Goal: Task Accomplishment & Management: Manage account settings

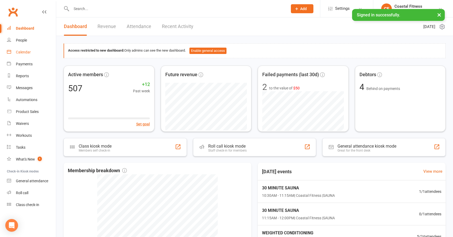
click at [28, 54] on div "Calendar" at bounding box center [23, 52] width 15 height 4
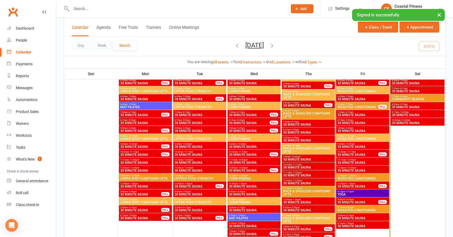
scroll to position [232, 0]
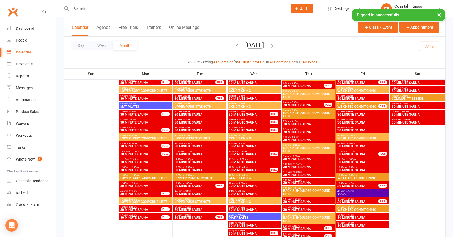
click at [363, 185] on span "30 MINUTE SAUNA" at bounding box center [357, 186] width 41 height 3
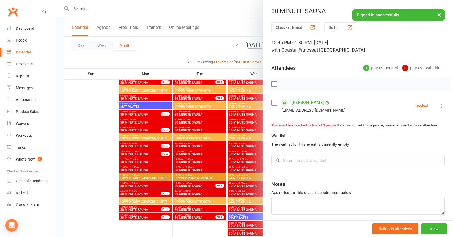
click at [440, 14] on button "×" at bounding box center [439, 14] width 10 height 11
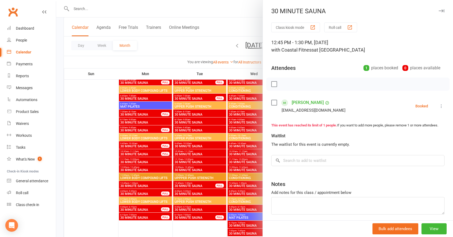
click at [441, 12] on icon "button" at bounding box center [441, 10] width 6 height 3
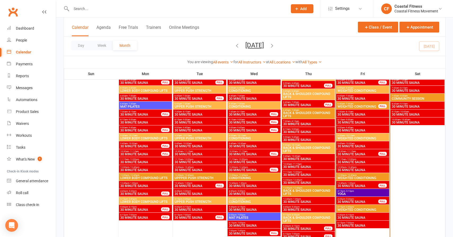
click at [353, 177] on span "WEIGHTED CONDITIONING" at bounding box center [362, 178] width 51 height 3
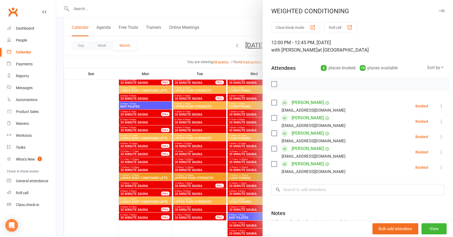
click at [440, 10] on icon "button" at bounding box center [441, 10] width 6 height 3
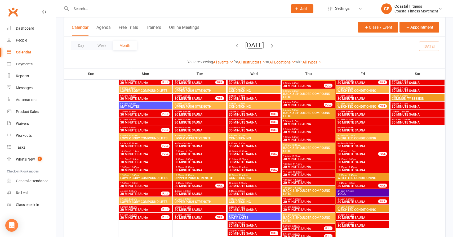
click at [350, 190] on span "- 5:15pm" at bounding box center [349, 191] width 9 height 2
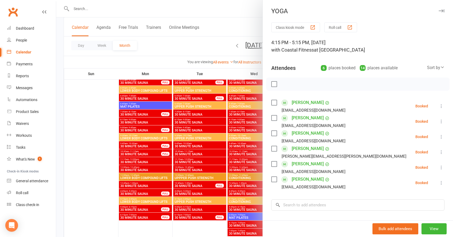
click at [439, 10] on icon "button" at bounding box center [441, 10] width 6 height 3
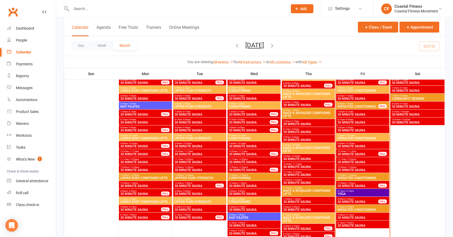
click at [348, 207] on span "- 6:00pm" at bounding box center [349, 207] width 9 height 2
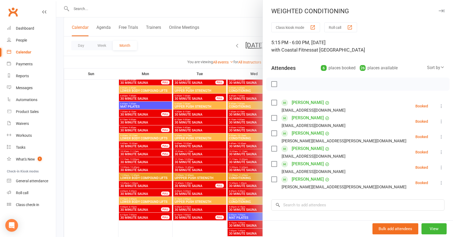
click at [442, 10] on icon "button" at bounding box center [441, 10] width 6 height 3
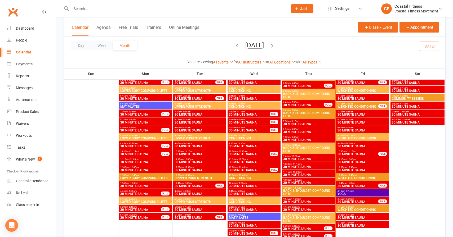
click at [191, 11] on input "text" at bounding box center [177, 8] width 214 height 7
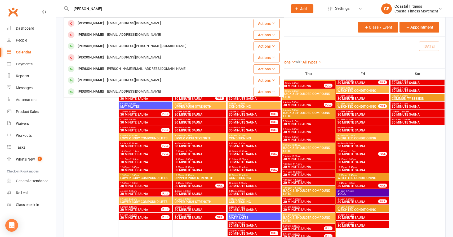
click at [84, 8] on input "[PERSON_NAME]" at bounding box center [177, 8] width 214 height 7
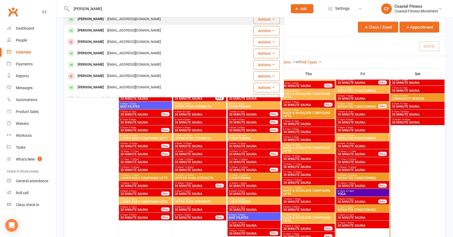
scroll to position [50, 0]
click at [103, 6] on input "[PERSON_NAME]" at bounding box center [177, 8] width 214 height 7
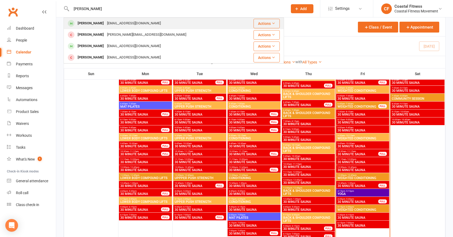
type input "[PERSON_NAME]"
click at [98, 25] on div "[PERSON_NAME]" at bounding box center [90, 24] width 29 height 8
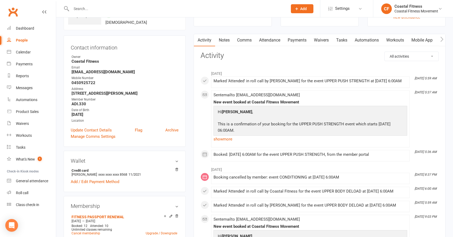
scroll to position [37, 0]
click at [249, 39] on link "Comms" at bounding box center [244, 41] width 22 height 12
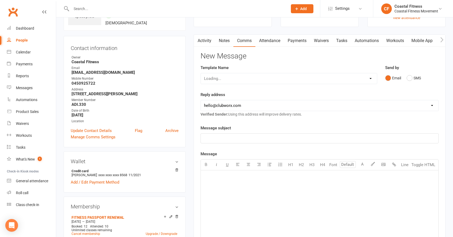
click at [233, 82] on select "Loading..." at bounding box center [289, 78] width 176 height 11
select select "2"
click at [201, 73] on select "Select Template [Email] CFM 7 day trial [SMS] Failure to scan FP [Email] It's t…" at bounding box center [289, 78] width 176 height 11
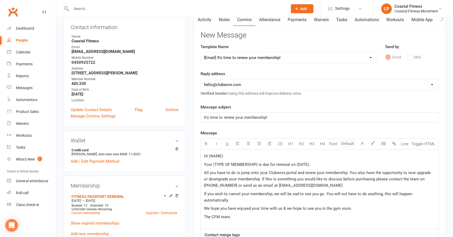
scroll to position [59, 0]
drag, startPoint x: 209, startPoint y: 156, endPoint x: 225, endPoint y: 156, distance: 15.9
click at [225, 156] on p "Hi (NAME)" at bounding box center [319, 156] width 231 height 6
drag, startPoint x: 213, startPoint y: 165, endPoint x: 257, endPoint y: 162, distance: 43.5
click at [257, 162] on span "Your (TYPE OF MEMBERSHIP) is due for renewal on (DATE)." at bounding box center [257, 164] width 106 height 5
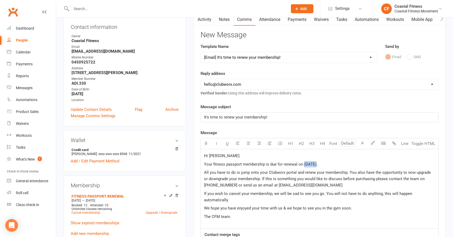
drag, startPoint x: 304, startPoint y: 164, endPoint x: 316, endPoint y: 164, distance: 11.9
click at [316, 164] on span "Your fitness passport membership is due for renewal on (DATE)." at bounding box center [261, 164] width 114 height 5
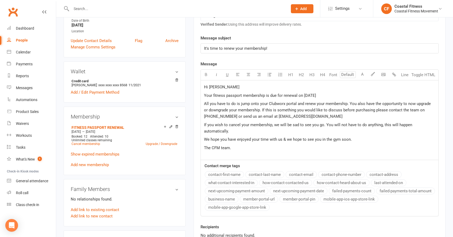
scroll to position [147, 0]
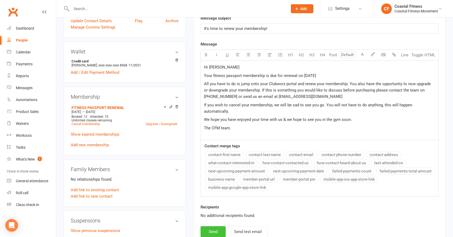
click at [212, 229] on button "Send" at bounding box center [212, 231] width 25 height 11
select select
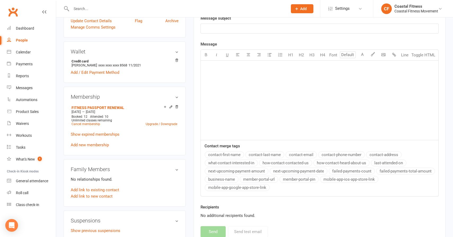
click at [150, 11] on input "text" at bounding box center [177, 8] width 214 height 7
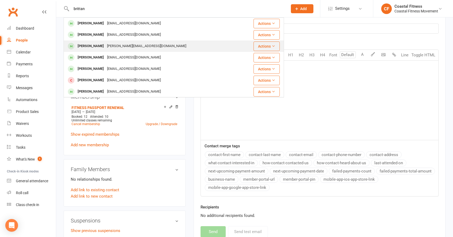
type input "brittan"
click at [92, 44] on div "[PERSON_NAME]" at bounding box center [90, 46] width 29 height 8
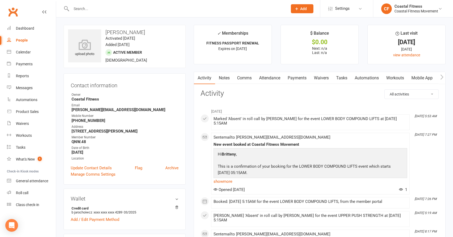
click at [245, 76] on link "Comms" at bounding box center [244, 78] width 22 height 12
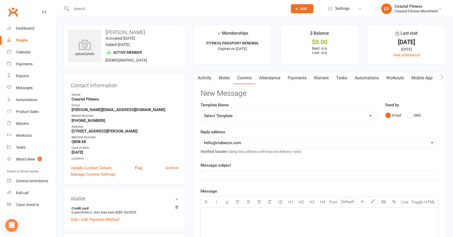
click at [222, 113] on select "Select Template [Email] CFM 7 day trial [SMS] Failure to scan FP [Email] It's t…" at bounding box center [289, 116] width 176 height 11
select select "2"
click at [201, 111] on select "Select Template [Email] CFM 7 day trial [SMS] Failure to scan FP [Email] It's t…" at bounding box center [289, 116] width 176 height 11
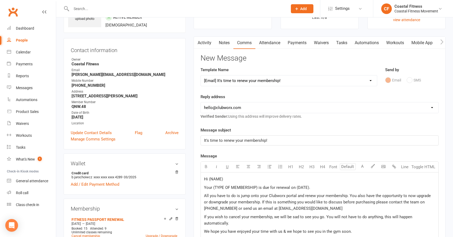
scroll to position [44, 0]
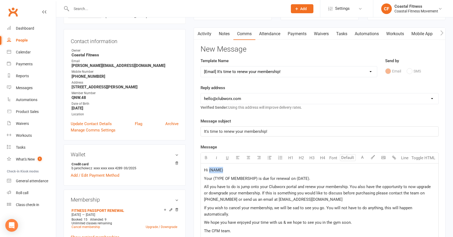
drag, startPoint x: 209, startPoint y: 170, endPoint x: 222, endPoint y: 170, distance: 13.8
click at [222, 170] on span "Hi (NAME)" at bounding box center [213, 170] width 19 height 5
drag, startPoint x: 213, startPoint y: 178, endPoint x: 257, endPoint y: 177, distance: 43.7
click at [257, 177] on span "Your (TYPE OF MEMBERSHIP) is due for renewal on (DATE)." at bounding box center [257, 178] width 106 height 5
drag, startPoint x: 304, startPoint y: 178, endPoint x: 316, endPoint y: 178, distance: 11.9
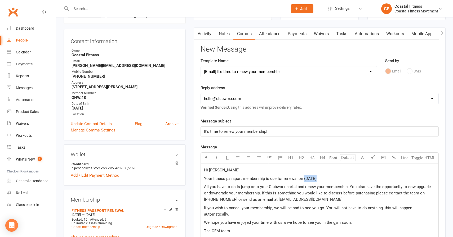
click at [316, 178] on span "Your fitness passport membership is due for renewal on (DATE)." at bounding box center [261, 178] width 114 height 5
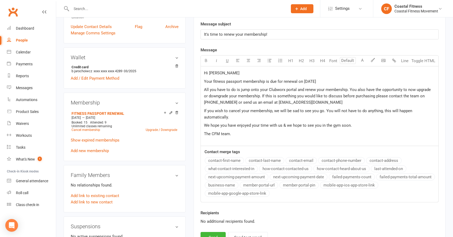
scroll to position [143, 0]
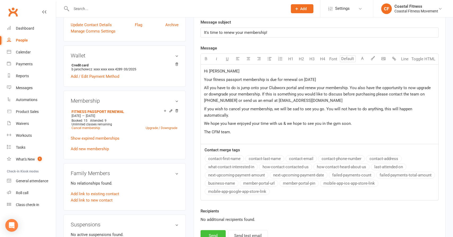
click at [213, 231] on button "Send" at bounding box center [212, 235] width 25 height 11
select select
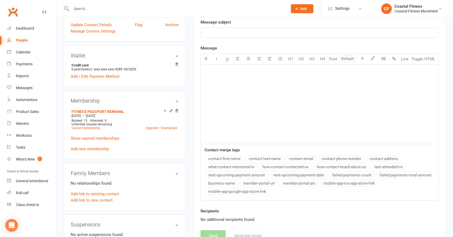
click at [302, 7] on span "Add" at bounding box center [303, 9] width 7 height 4
click at [288, 35] on link "Member" at bounding box center [296, 36] width 47 height 12
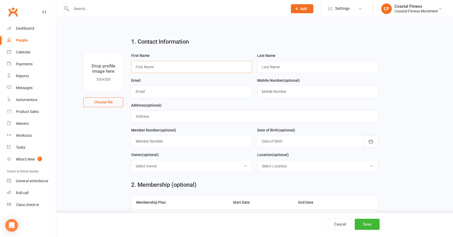
click at [149, 62] on input "text" at bounding box center [191, 67] width 121 height 12
type input "[PERSON_NAME]"
click at [269, 65] on input "text" at bounding box center [317, 67] width 121 height 12
type input "[PERSON_NAME]"
click at [162, 92] on input "text" at bounding box center [191, 92] width 121 height 12
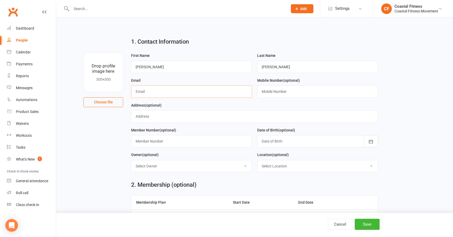
paste input "[EMAIL_ADDRESS][DOMAIN_NAME]"
click at [270, 90] on input "text" at bounding box center [317, 92] width 121 height 12
click at [137, 93] on input "[EMAIL_ADDRESS][DOMAIN_NAME]" at bounding box center [191, 92] width 121 height 12
type input "[EMAIL_ADDRESS][DOMAIN_NAME]"
click at [275, 91] on input "text" at bounding box center [317, 92] width 121 height 12
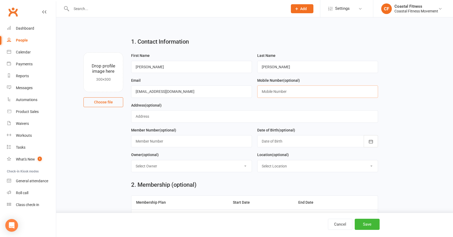
paste input "0434905571"
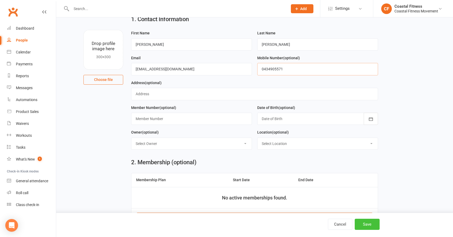
type input "0434905571"
click at [369, 227] on button "Save" at bounding box center [366, 224] width 25 height 11
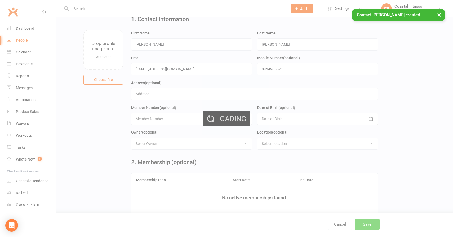
scroll to position [0, 0]
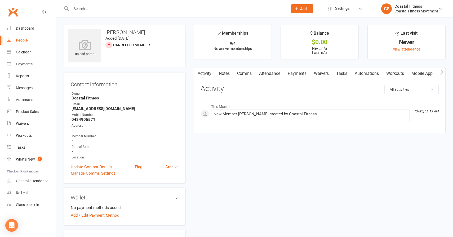
click at [316, 72] on link "Waivers" at bounding box center [321, 74] width 22 height 12
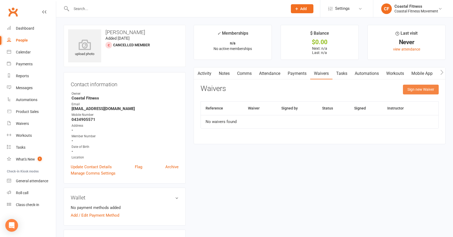
click at [427, 85] on button "Sign new Waiver" at bounding box center [421, 90] width 36 height 10
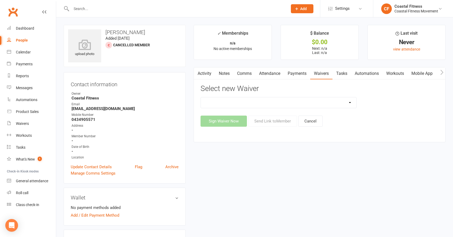
click at [268, 104] on select "5 x SAUNA PASS 7 DAY CASUAL PASS 7 DAY FREE TRIAL BRING A FRIEND FOR FREE BRONZ…" at bounding box center [279, 102] width 156 height 11
select select "6052"
click at [201, 97] on select "5 x SAUNA PASS 7 DAY CASUAL PASS 7 DAY FREE TRIAL BRING A FRIEND FOR FREE BRONZ…" at bounding box center [279, 102] width 156 height 11
click at [256, 120] on button "Send Link to Member" at bounding box center [272, 121] width 49 height 11
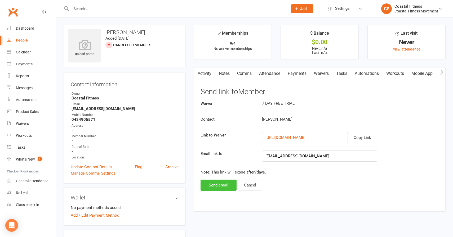
click at [219, 184] on button "Send email" at bounding box center [218, 185] width 36 height 11
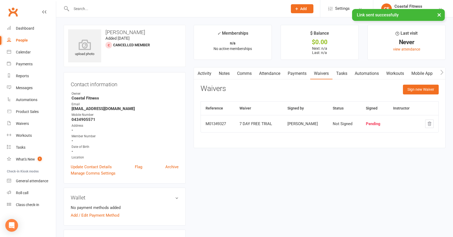
click at [245, 74] on link "Comms" at bounding box center [244, 74] width 22 height 12
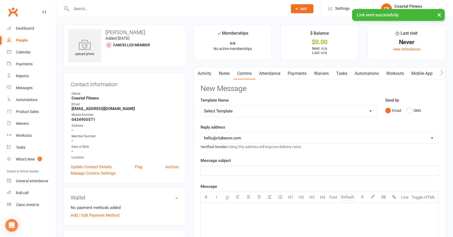
click at [236, 111] on select "Select Template [Email] CFM 7 day trial [SMS] Failure to scan FP [Email] It's t…" at bounding box center [289, 111] width 176 height 11
select select "5"
click at [201, 106] on select "Select Template [Email] CFM 7 day trial [SMS] Failure to scan FP [Email] It's t…" at bounding box center [289, 111] width 176 height 11
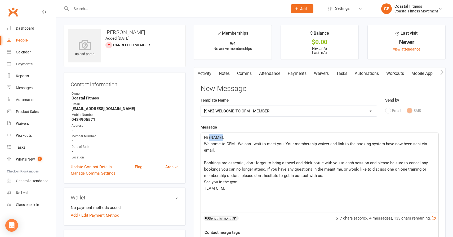
drag, startPoint x: 209, startPoint y: 137, endPoint x: 223, endPoint y: 137, distance: 13.8
click at [223, 137] on span "Hi (NAME)." at bounding box center [214, 137] width 20 height 5
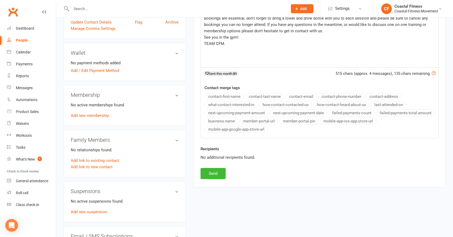
scroll to position [146, 0]
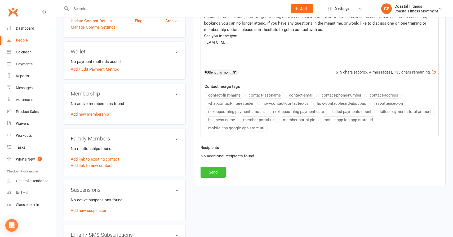
click at [216, 171] on button "Send" at bounding box center [212, 172] width 25 height 11
select select
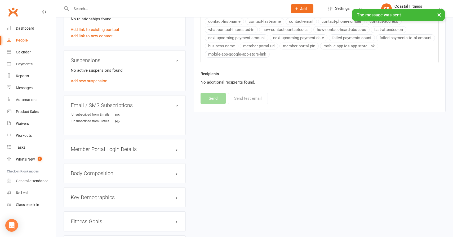
scroll to position [276, 0]
click at [154, 149] on h3 "Member Portal Login Details" at bounding box center [125, 149] width 108 height 6
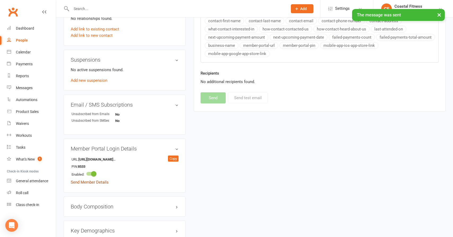
click at [84, 182] on link "Send Member Details" at bounding box center [90, 182] width 38 height 5
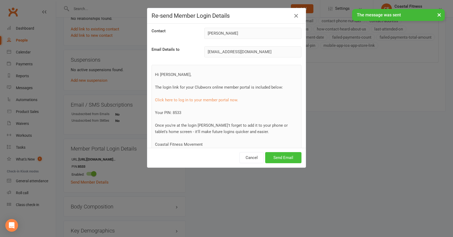
click at [281, 156] on button "Send Email" at bounding box center [283, 157] width 36 height 11
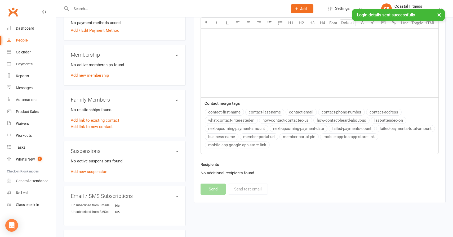
scroll to position [140, 0]
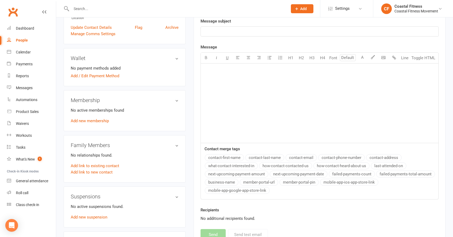
click at [125, 6] on input "text" at bounding box center [177, 8] width 214 height 7
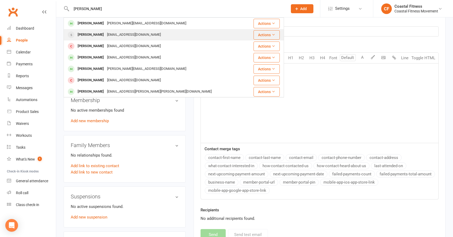
type input "[PERSON_NAME]"
click at [105, 33] on div "[EMAIL_ADDRESS][DOMAIN_NAME]" at bounding box center [133, 35] width 57 height 8
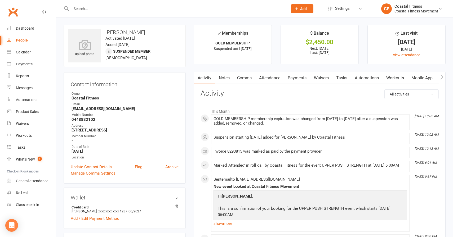
click at [117, 8] on input "text" at bounding box center [177, 8] width 214 height 7
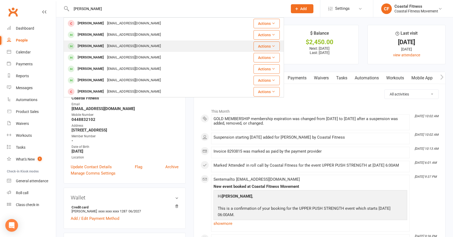
type input "[PERSON_NAME]"
click at [95, 43] on div "[PERSON_NAME]" at bounding box center [90, 46] width 29 height 8
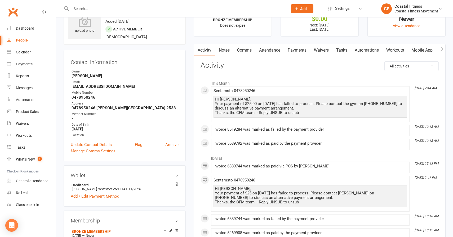
scroll to position [25, 0]
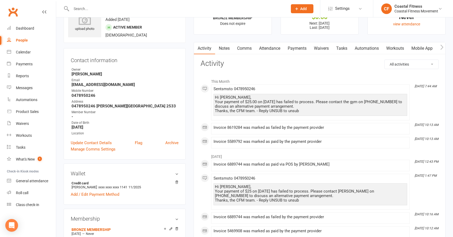
click at [296, 46] on link "Payments" at bounding box center [297, 48] width 26 height 12
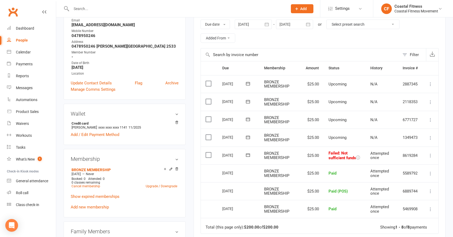
scroll to position [86, 0]
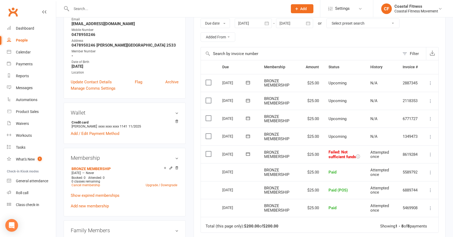
click at [430, 136] on icon at bounding box center [430, 136] width 5 height 5
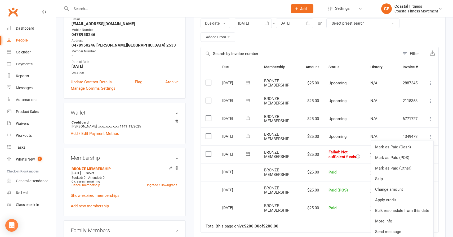
click at [441, 131] on div "Activity Notes Comms Attendance Payments Waivers Tasks Automations Workouts Mob…" at bounding box center [320, 145] width 252 height 329
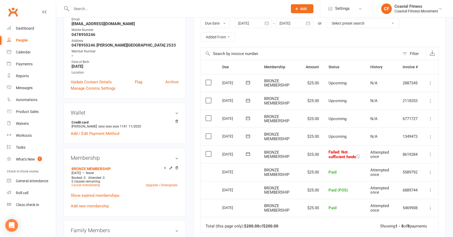
click at [430, 135] on icon at bounding box center [430, 136] width 5 height 5
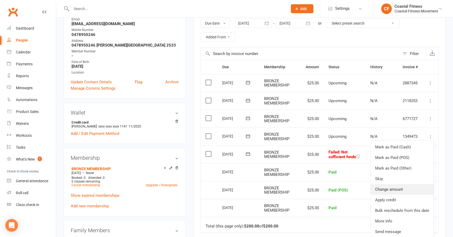
click at [396, 190] on link "Change amount" at bounding box center [402, 189] width 62 height 11
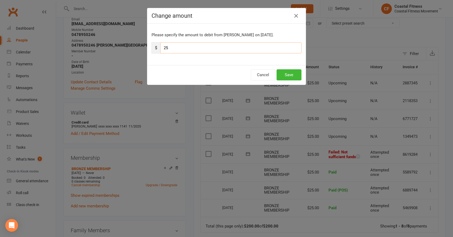
click at [179, 45] on input "25" at bounding box center [230, 47] width 141 height 11
type input "50"
click at [282, 73] on button "Save" at bounding box center [288, 74] width 25 height 11
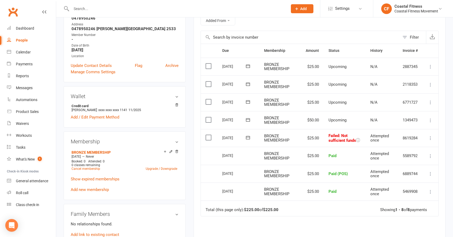
scroll to position [107, 0]
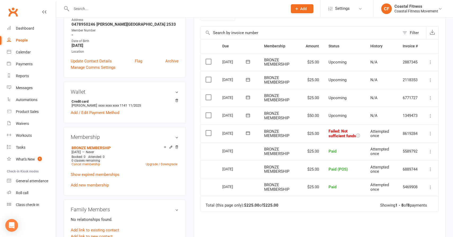
click at [106, 4] on div at bounding box center [174, 8] width 220 height 17
click at [92, 8] on input "text" at bounding box center [177, 8] width 214 height 7
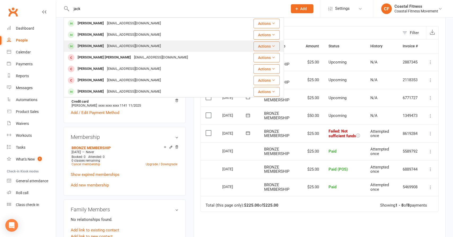
type input "jack"
click at [93, 45] on div "[PERSON_NAME]" at bounding box center [90, 46] width 29 height 8
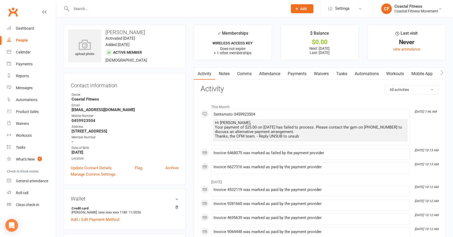
click at [296, 74] on link "Payments" at bounding box center [297, 74] width 26 height 12
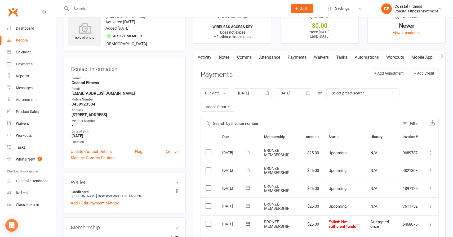
scroll to position [15, 0]
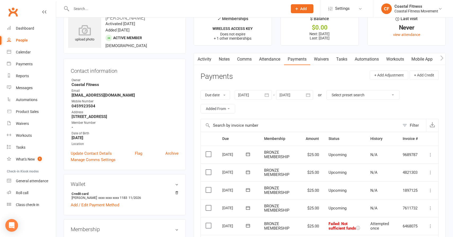
click at [231, 58] on link "Notes" at bounding box center [224, 59] width 18 height 12
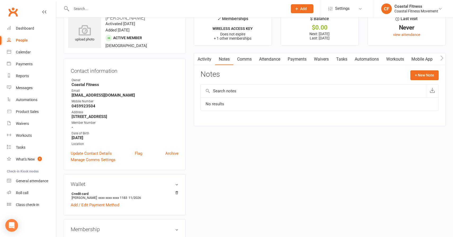
click at [210, 60] on link "Activity" at bounding box center [204, 59] width 21 height 12
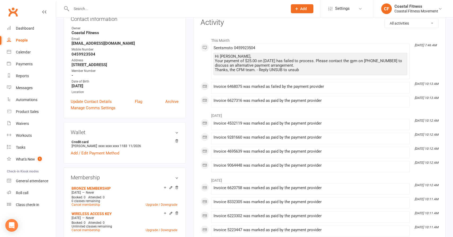
scroll to position [66, 0]
click at [127, 12] on input "text" at bounding box center [177, 8] width 214 height 7
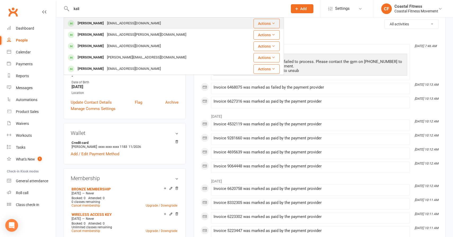
type input "kali"
click at [105, 25] on div "[EMAIL_ADDRESS][DOMAIN_NAME]" at bounding box center [133, 24] width 57 height 8
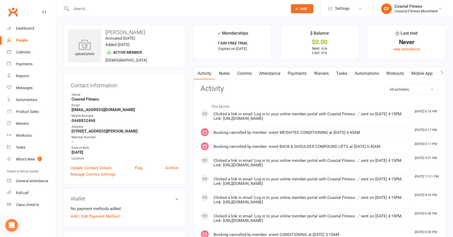
click at [243, 72] on link "Comms" at bounding box center [244, 74] width 22 height 12
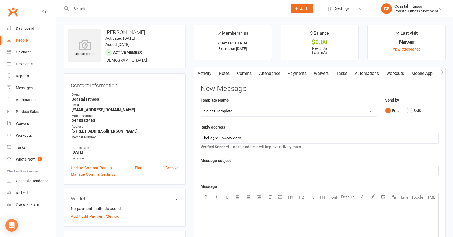
click at [242, 112] on select "Select Template [Email] CFM 7 day trial [SMS] Failure to scan FP [Email] It's t…" at bounding box center [289, 111] width 176 height 11
select select "0"
click at [201, 106] on select "Select Template [Email] CFM 7 day trial [SMS] Failure to scan FP [Email] It's t…" at bounding box center [289, 111] width 176 height 11
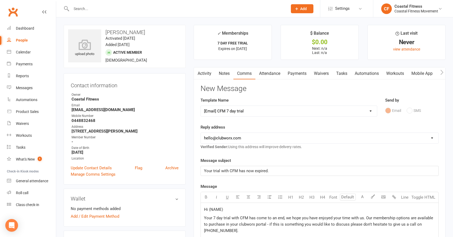
click at [25, 38] on link "People" at bounding box center [31, 40] width 49 height 12
select select "100"
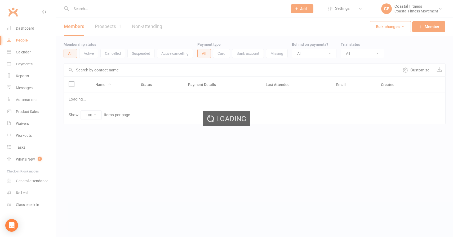
click at [26, 30] on div "Dashboard" at bounding box center [25, 28] width 18 height 4
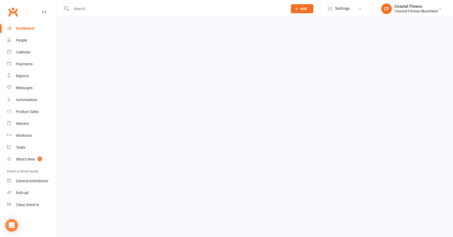
click at [26, 28] on div "Dashboard" at bounding box center [25, 28] width 18 height 4
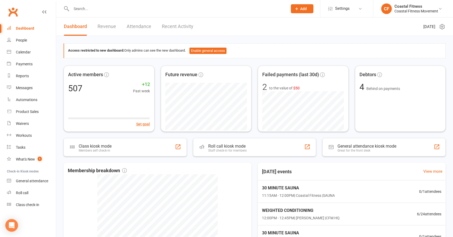
click at [95, 10] on input "text" at bounding box center [177, 8] width 214 height 7
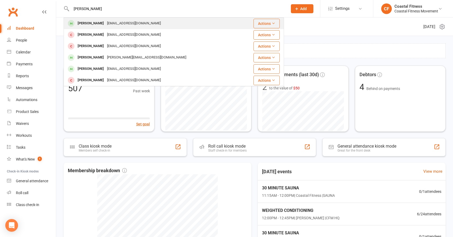
type input "[PERSON_NAME]"
click at [95, 24] on div "[PERSON_NAME]" at bounding box center [90, 24] width 29 height 8
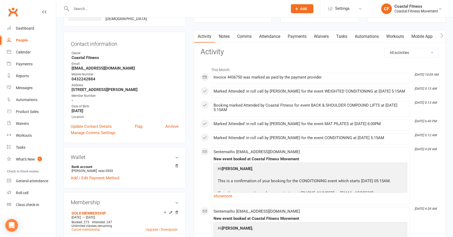
scroll to position [36, 0]
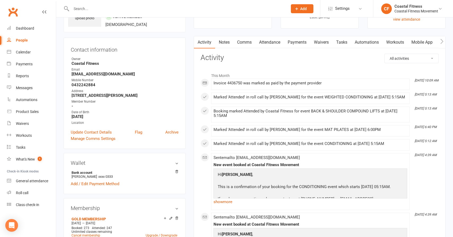
click at [245, 43] on link "Comms" at bounding box center [244, 42] width 22 height 12
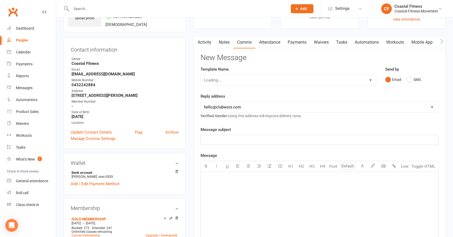
click at [239, 79] on div "Loading..." at bounding box center [288, 80] width 177 height 11
click at [239, 79] on select "Select Template [Email] CFM 7 day trial [SMS] Failure to scan FP [Email] It's t…" at bounding box center [289, 80] width 176 height 11
select select "2"
click at [201, 75] on select "Select Template [Email] CFM 7 day trial [SMS] Failure to scan FP [Email] It's t…" at bounding box center [289, 80] width 176 height 11
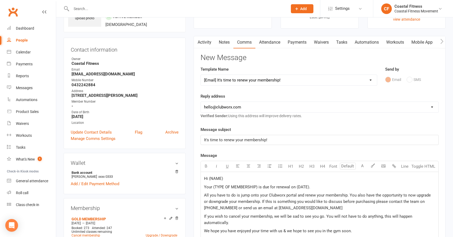
click at [209, 178] on span "Hi (NAME)" at bounding box center [213, 178] width 19 height 5
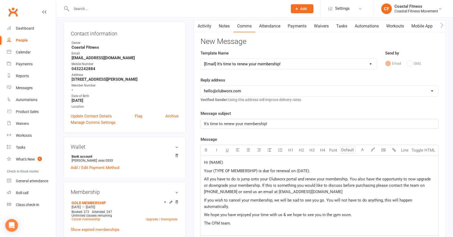
scroll to position [56, 0]
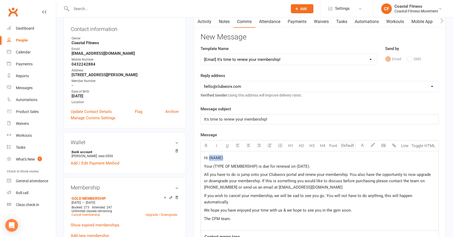
drag, startPoint x: 208, startPoint y: 158, endPoint x: 223, endPoint y: 158, distance: 14.3
click at [223, 158] on p "Hi (NAME)" at bounding box center [319, 158] width 231 height 6
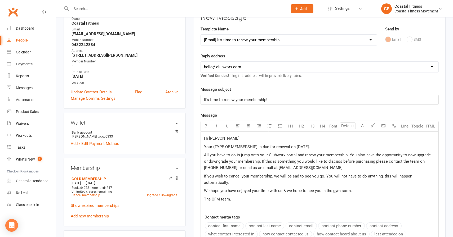
scroll to position [79, 0]
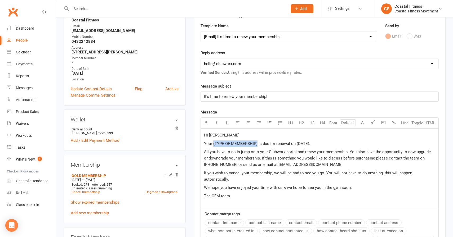
drag, startPoint x: 213, startPoint y: 143, endPoint x: 257, endPoint y: 143, distance: 43.9
click at [257, 143] on span "Your (TYPE OF MEMBERSHIP) is due for renewal on (DATE)." at bounding box center [257, 143] width 106 height 5
drag, startPoint x: 282, startPoint y: 143, endPoint x: 295, endPoint y: 143, distance: 12.4
click at [295, 143] on span "Your Gold membership is due for renewal on (DATE)." at bounding box center [250, 143] width 93 height 5
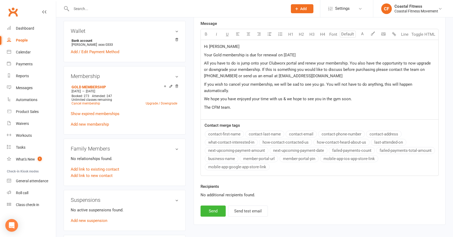
scroll to position [175, 0]
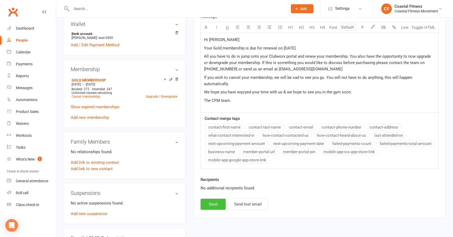
click at [213, 204] on button "Send" at bounding box center [212, 204] width 25 height 11
select select
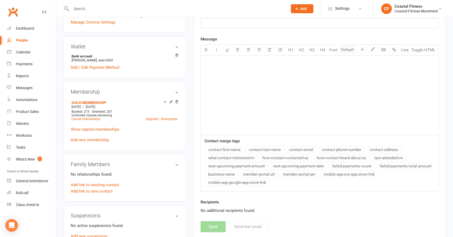
scroll to position [147, 0]
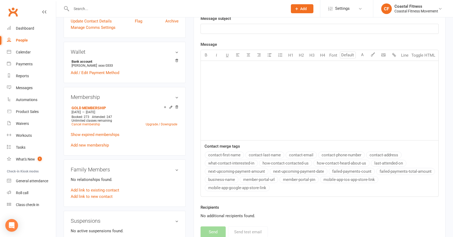
click at [140, 6] on input "text" at bounding box center [177, 8] width 214 height 7
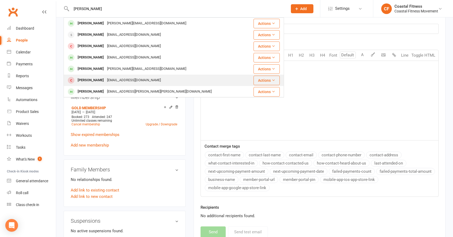
scroll to position [11, 0]
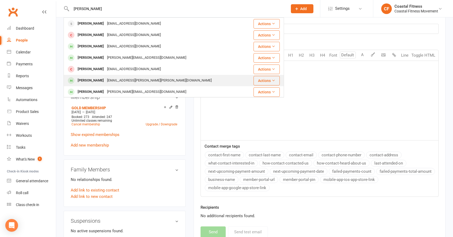
type input "[PERSON_NAME]"
click at [105, 81] on div "[EMAIL_ADDRESS][PERSON_NAME][PERSON_NAME][DOMAIN_NAME]" at bounding box center [159, 81] width 108 height 8
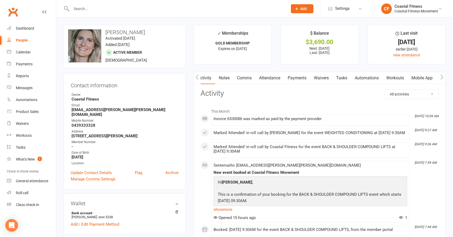
click at [300, 78] on link "Payments" at bounding box center [297, 78] width 26 height 12
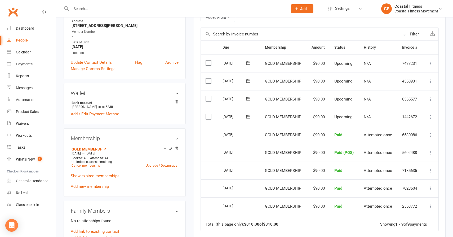
scroll to position [117, 0]
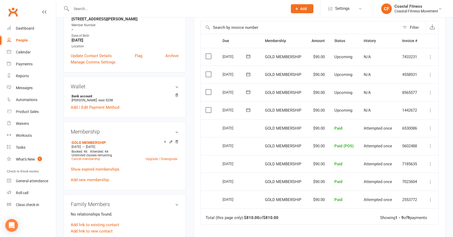
click at [153, 14] on div at bounding box center [174, 8] width 220 height 17
click at [153, 7] on input "text" at bounding box center [177, 8] width 214 height 7
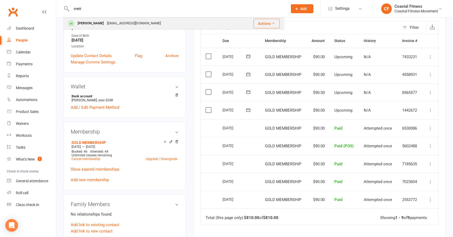
type input "vrett"
click at [113, 20] on div "[EMAIL_ADDRESS][DOMAIN_NAME]" at bounding box center [133, 24] width 57 height 8
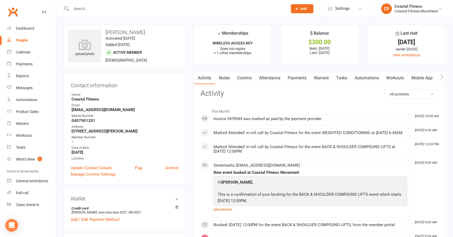
click at [300, 75] on link "Payments" at bounding box center [297, 78] width 26 height 12
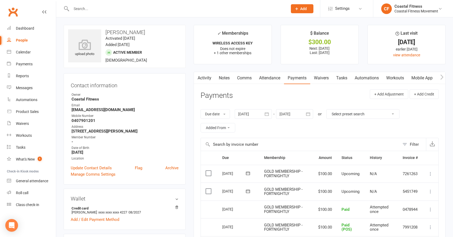
click at [114, 12] on input "text" at bounding box center [177, 8] width 214 height 7
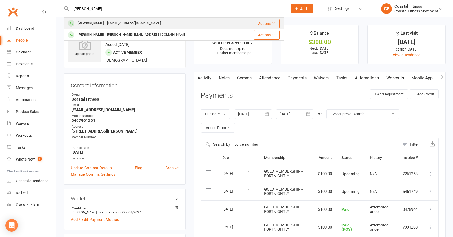
type input "[PERSON_NAME]"
click at [98, 23] on div "[PERSON_NAME]" at bounding box center [90, 24] width 29 height 8
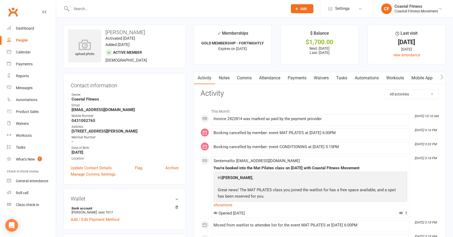
click at [304, 76] on link "Payments" at bounding box center [297, 78] width 26 height 12
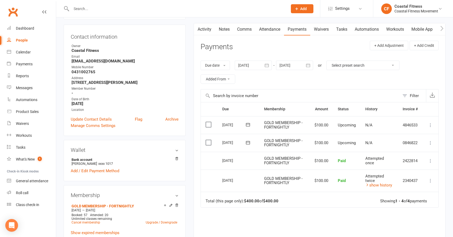
scroll to position [50, 0]
click at [27, 26] on div "Dashboard" at bounding box center [25, 28] width 18 height 4
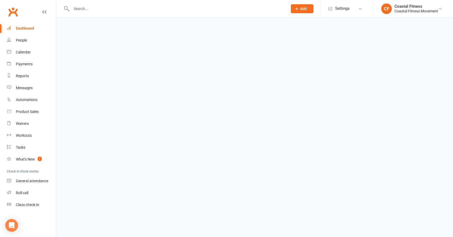
click at [27, 26] on div "Dashboard" at bounding box center [25, 28] width 18 height 4
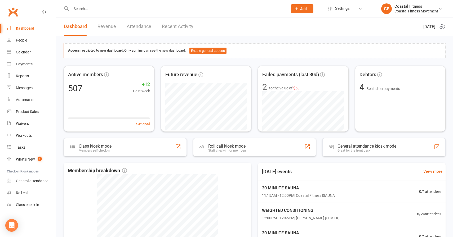
click at [100, 8] on input "text" at bounding box center [177, 8] width 214 height 7
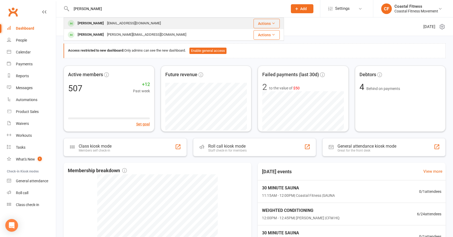
type input "[PERSON_NAME]"
click at [97, 24] on div "[PERSON_NAME]" at bounding box center [90, 24] width 29 height 8
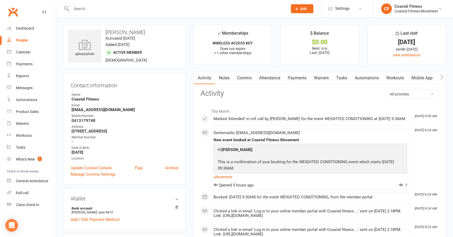
click at [248, 78] on link "Comms" at bounding box center [244, 78] width 22 height 12
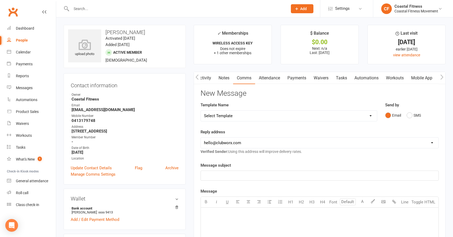
click at [241, 114] on select "Select Template [Email] CFM 7 day trial [SMS] Failure to scan FP [Email] It's t…" at bounding box center [289, 116] width 176 height 11
select select "1"
click at [201, 111] on select "Select Template [Email] CFM 7 day trial [SMS] Failure to scan FP [Email] It's t…" at bounding box center [289, 116] width 176 height 11
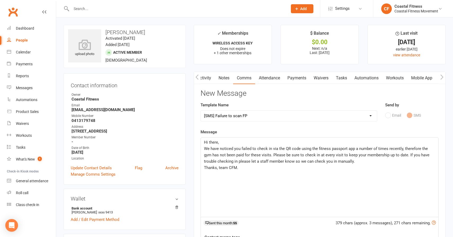
click at [229, 79] on link "Notes" at bounding box center [224, 78] width 18 height 12
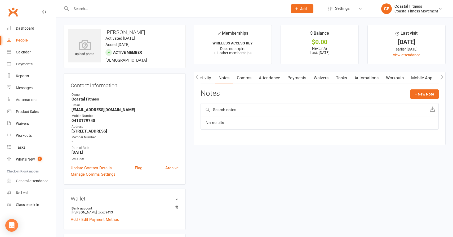
click at [236, 80] on link "Comms" at bounding box center [244, 78] width 22 height 12
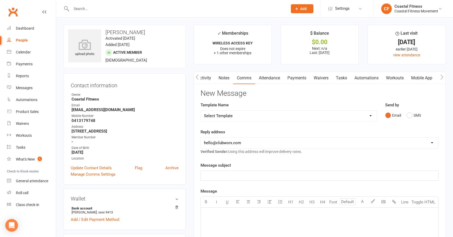
click at [278, 121] on select "Select Template [Email] CFM 7 day trial [SMS] Failure to scan FP [Email] It's t…" at bounding box center [289, 116] width 176 height 11
click at [410, 116] on button "SMS" at bounding box center [413, 115] width 14 height 10
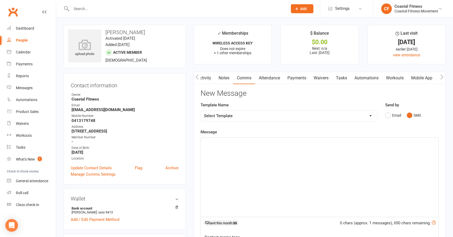
click at [235, 151] on div "﻿" at bounding box center [319, 177] width 237 height 79
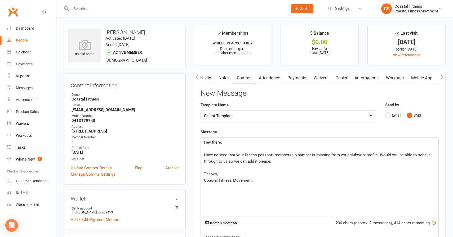
drag, startPoint x: 204, startPoint y: 142, endPoint x: 284, endPoint y: 193, distance: 95.0
click at [284, 193] on div "Hey there, ﻿ Have noticed that your fitness passport membership number is missi…" at bounding box center [319, 177] width 237 height 79
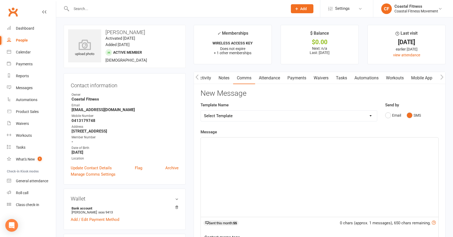
click at [174, 8] on input "text" at bounding box center [177, 8] width 214 height 7
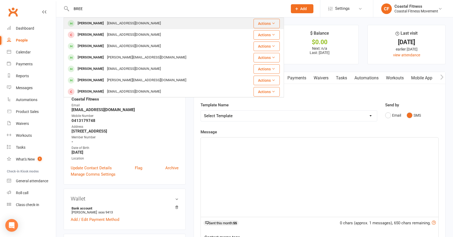
type input "BREE"
click at [105, 25] on div "[EMAIL_ADDRESS][DOMAIN_NAME]" at bounding box center [133, 24] width 57 height 8
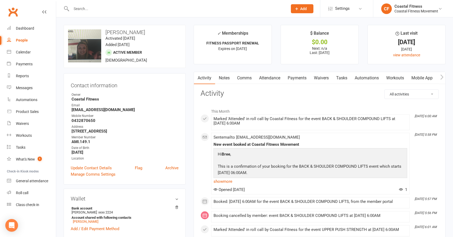
click at [246, 75] on link "Comms" at bounding box center [244, 78] width 22 height 12
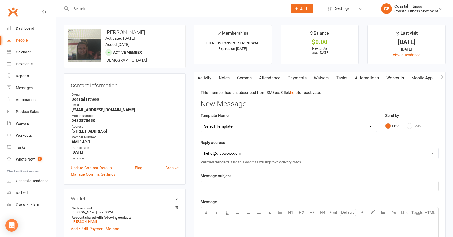
click at [233, 126] on select "Select Template [Email] CFM 7 day trial [SMS] Failure to scan FP [Email] It's t…" at bounding box center [289, 126] width 176 height 11
click at [201, 121] on select "Select Template [Email] CFM 7 day trial [SMS] Failure to scan FP [Email] It's t…" at bounding box center [289, 126] width 176 height 11
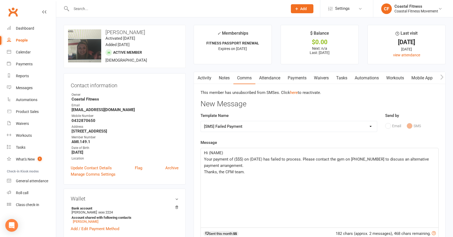
click at [233, 128] on select "Select Template [Email] CFM 7 day trial [SMS] Failure to scan FP [Email] It's t…" at bounding box center [289, 126] width 176 height 11
click at [201, 121] on select "Select Template [Email] CFM 7 day trial [SMS] Failure to scan FP [Email] It's t…" at bounding box center [289, 126] width 176 height 11
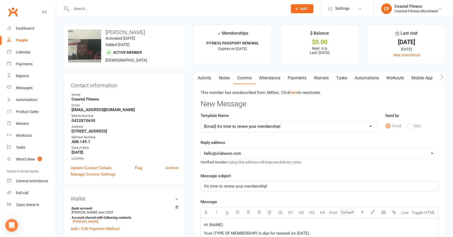
click at [228, 127] on select "Select Template [Email] CFM 7 day trial [SMS] Failure to scan FP [Email] It's t…" at bounding box center [289, 126] width 176 height 11
select select "1"
click at [201, 121] on select "Select Template [Email] CFM 7 day trial [SMS] Failure to scan FP [Email] It's t…" at bounding box center [289, 126] width 176 height 11
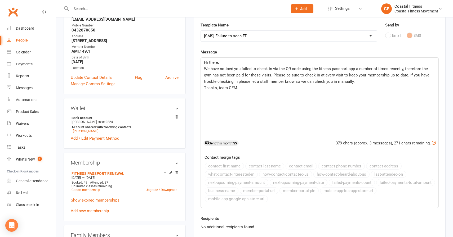
scroll to position [91, 0]
click at [29, 29] on div "Dashboard" at bounding box center [25, 28] width 18 height 4
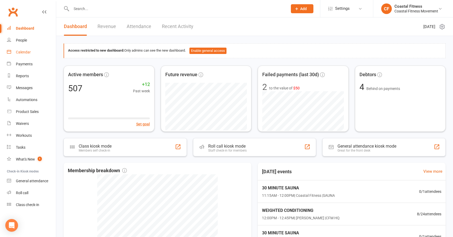
click at [25, 54] on div "Calendar" at bounding box center [23, 52] width 15 height 4
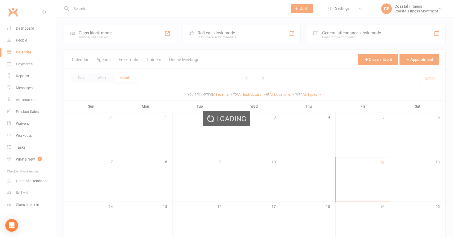
click at [28, 31] on div "Loading" at bounding box center [226, 118] width 453 height 237
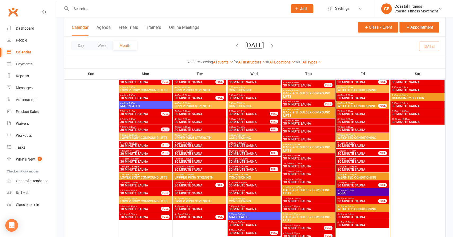
scroll to position [234, 0]
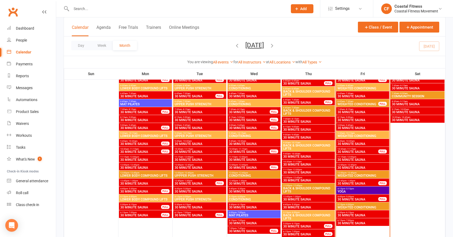
click at [348, 181] on span "- 1:30pm" at bounding box center [350, 181] width 9 height 2
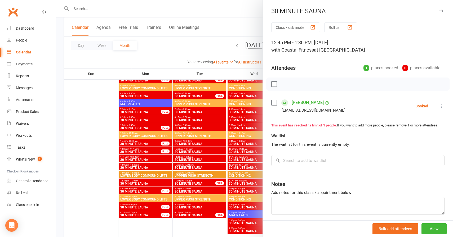
click at [444, 11] on button "button" at bounding box center [441, 11] width 6 height 6
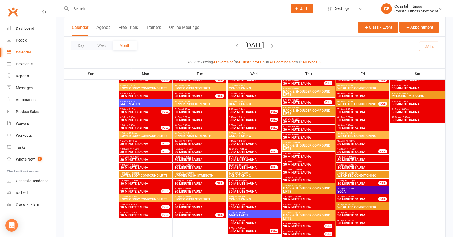
click at [353, 188] on span "4:15pm - 5:15pm" at bounding box center [362, 189] width 51 height 2
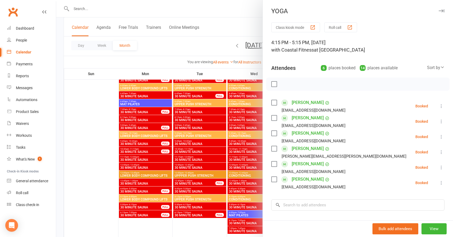
click at [440, 10] on icon "button" at bounding box center [441, 10] width 6 height 3
